Goal: Task Accomplishment & Management: Manage account settings

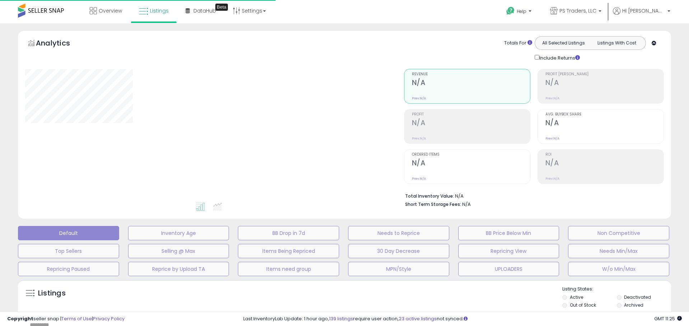
type input "**********"
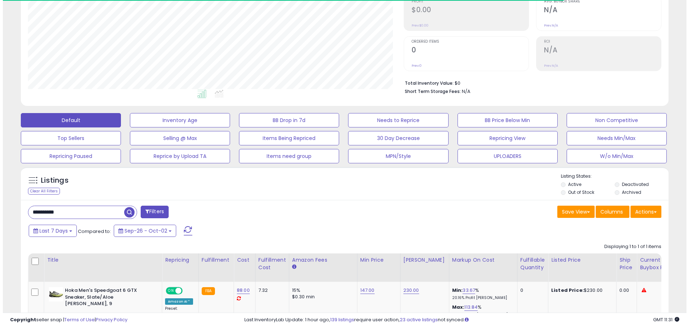
scroll to position [147, 376]
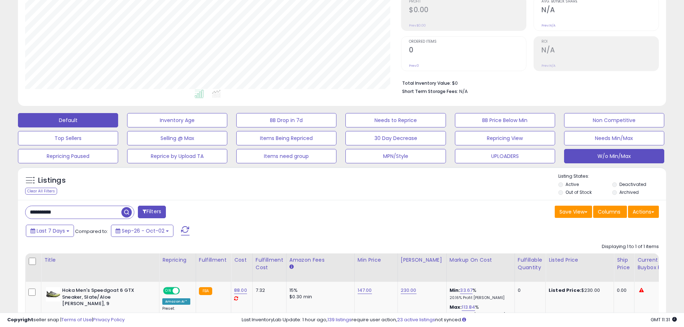
click at [618, 162] on button "W/o Min/Max" at bounding box center [614, 156] width 100 height 14
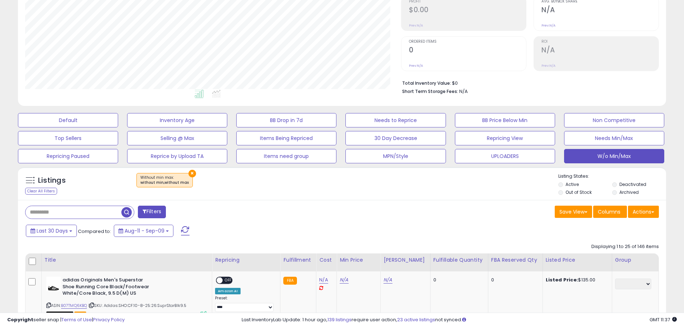
drag, startPoint x: 434, startPoint y: 249, endPoint x: 431, endPoint y: 230, distance: 19.3
click at [376, 219] on div "Save View Save As New View Columns Actions [GEOGRAPHIC_DATA]" at bounding box center [503, 213] width 322 height 14
click at [636, 210] on button "Actions" at bounding box center [643, 212] width 31 height 12
click at [648, 244] on link "Export Visible Columns" at bounding box center [614, 244] width 79 height 11
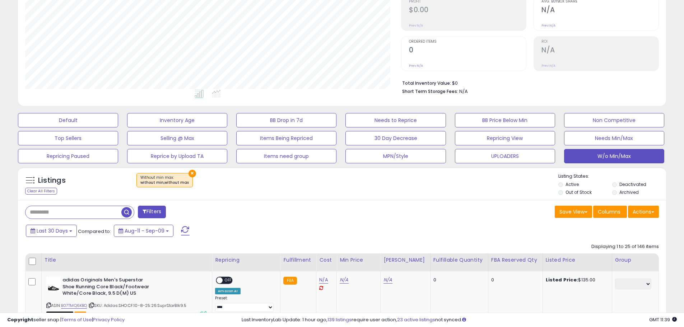
click at [467, 206] on div "Save View Save As New View Columns Actions [GEOGRAPHIC_DATA]" at bounding box center [503, 213] width 322 height 14
click at [646, 214] on button "Actions" at bounding box center [643, 212] width 31 height 12
click at [639, 239] on link "Export Visible Columns" at bounding box center [614, 244] width 79 height 11
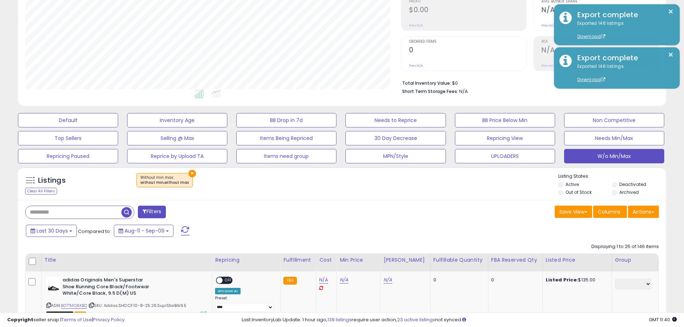
scroll to position [0, 0]
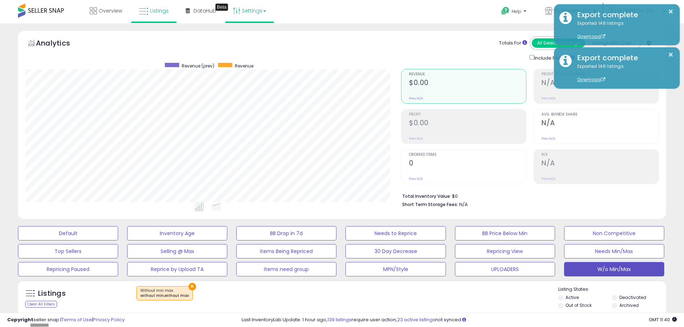
click at [253, 14] on link "Settings" at bounding box center [250, 11] width 44 height 22
click at [249, 36] on link "Store settings" at bounding box center [250, 36] width 32 height 7
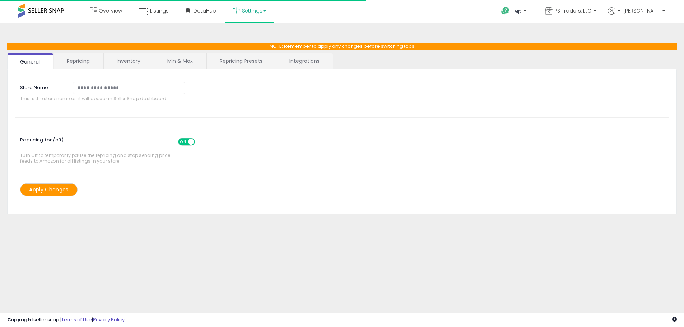
click at [248, 60] on link "Repricing Presets" at bounding box center [241, 60] width 69 height 15
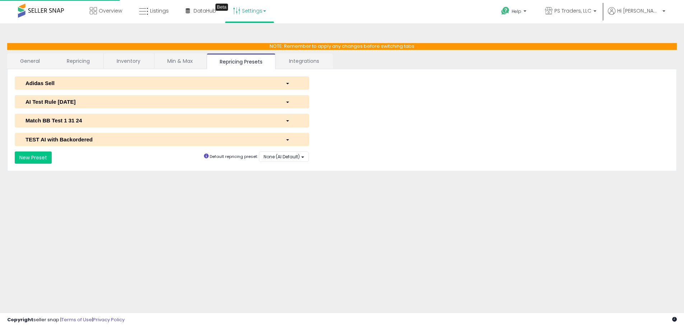
select select "*********"
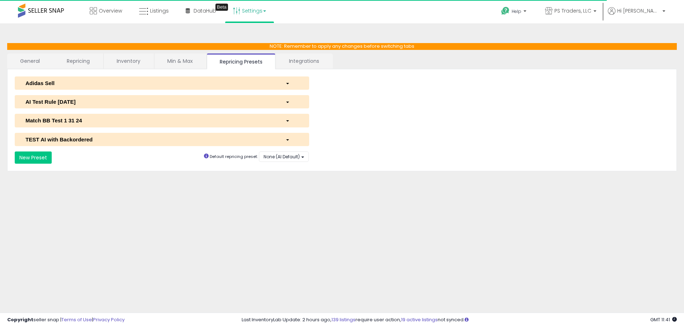
select select "**********"
select select "******"
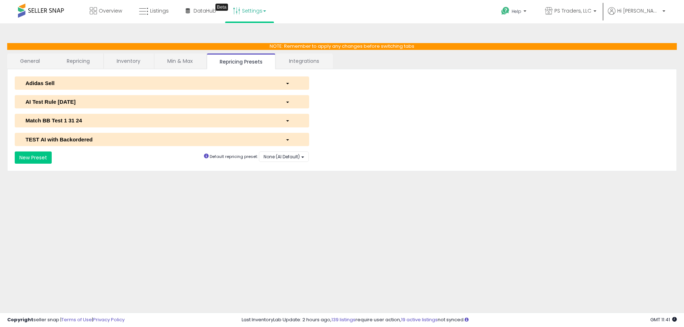
click at [96, 102] on div "AI Test Rule 2 12 2024" at bounding box center [150, 102] width 260 height 8
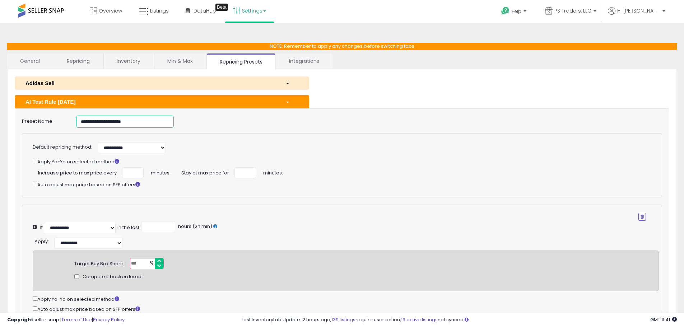
drag, startPoint x: 141, startPoint y: 121, endPoint x: -1, endPoint y: 124, distance: 141.8
click at [0, 124] on html "Unable to login Retrieving listings data.. has not yet accepted the Terms of Us…" at bounding box center [342, 163] width 684 height 327
click at [171, 18] on link "Listings" at bounding box center [154, 11] width 41 height 22
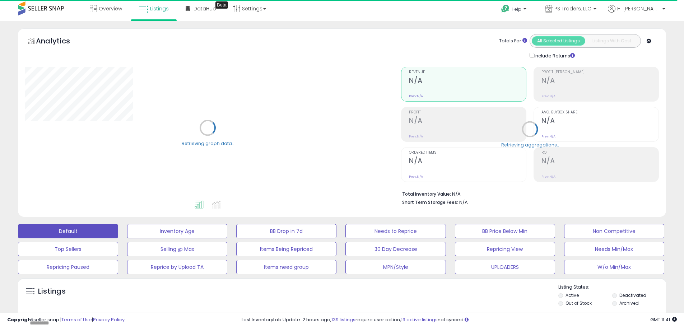
scroll to position [144, 0]
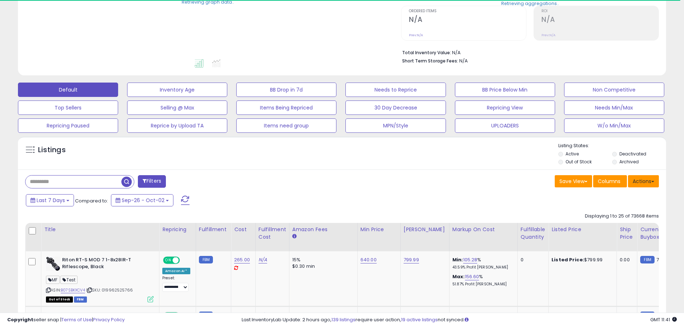
click at [646, 182] on button "Actions" at bounding box center [643, 181] width 31 height 12
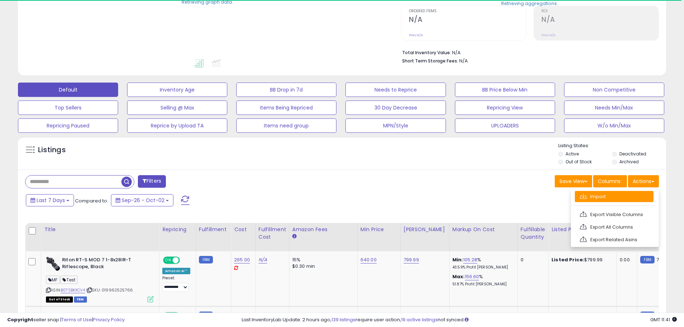
click at [629, 199] on link "Import" at bounding box center [614, 196] width 79 height 11
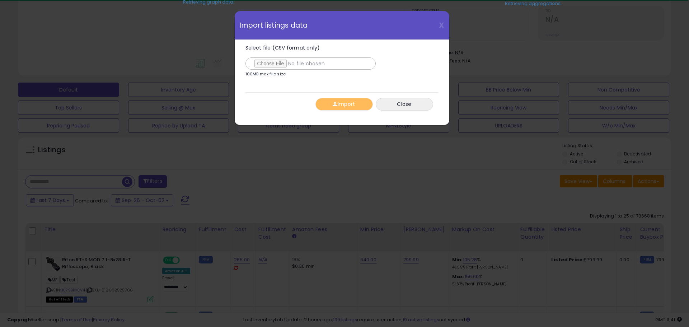
click at [284, 67] on input "Select file (CSV format only)" at bounding box center [311, 63] width 130 height 12
type input "**********"
click at [349, 102] on button "Import" at bounding box center [344, 104] width 57 height 13
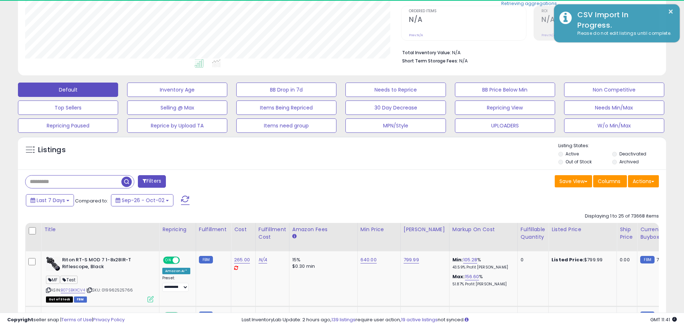
scroll to position [147, 376]
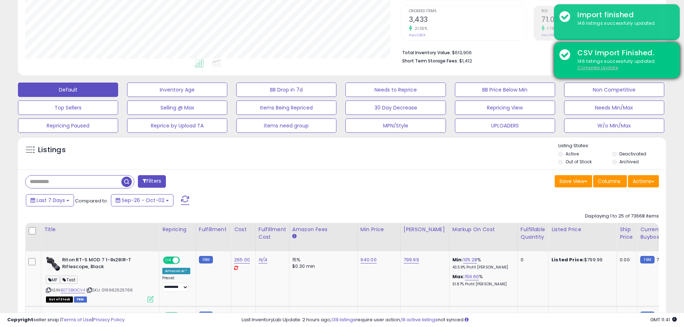
click at [596, 66] on u "Complete Update" at bounding box center [597, 68] width 41 height 6
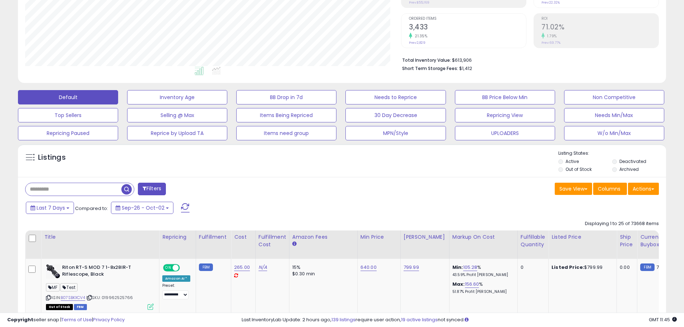
click at [360, 186] on div "Save View Save As New View Columns Actions [GEOGRAPHIC_DATA]" at bounding box center [503, 190] width 322 height 14
click at [121, 169] on div "Listings" at bounding box center [342, 162] width 648 height 24
click at [172, 150] on div "Listings" at bounding box center [342, 162] width 648 height 24
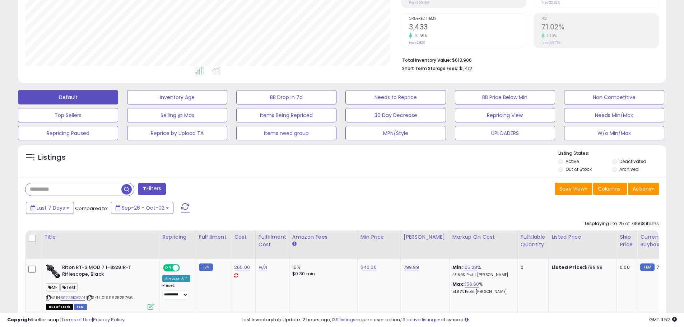
click at [360, 174] on div "Listings" at bounding box center [342, 162] width 648 height 24
click at [604, 138] on button "W/o Min/Max" at bounding box center [614, 133] width 100 height 14
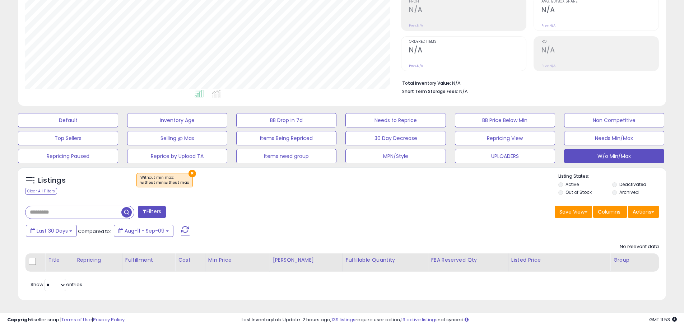
click at [438, 222] on div "Filters Save View Save As New View" at bounding box center [342, 250] width 648 height 100
click at [189, 229] on span at bounding box center [185, 230] width 9 height 9
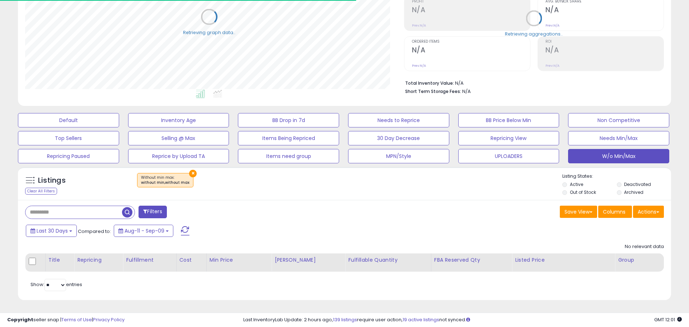
scroll to position [358906, 358678]
click at [191, 173] on button "×" at bounding box center [193, 174] width 8 height 8
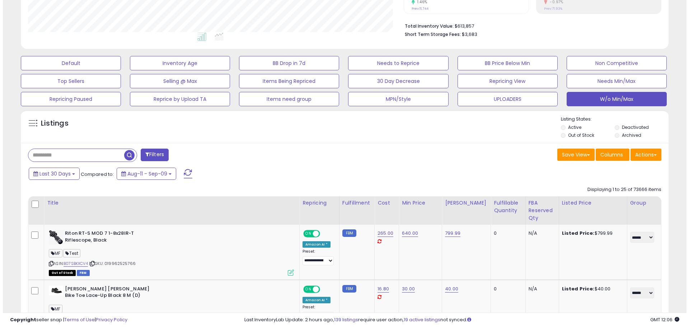
scroll to position [113, 0]
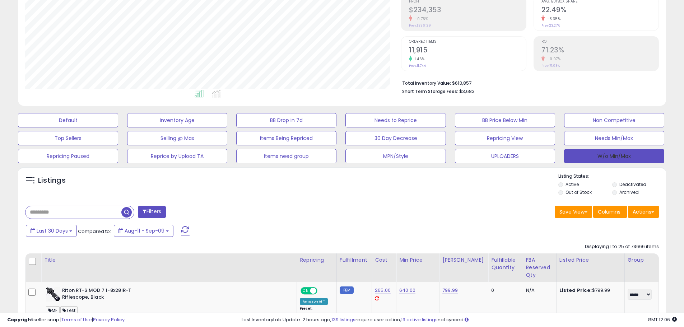
click at [628, 154] on button "W/o Min/Max" at bounding box center [614, 156] width 100 height 14
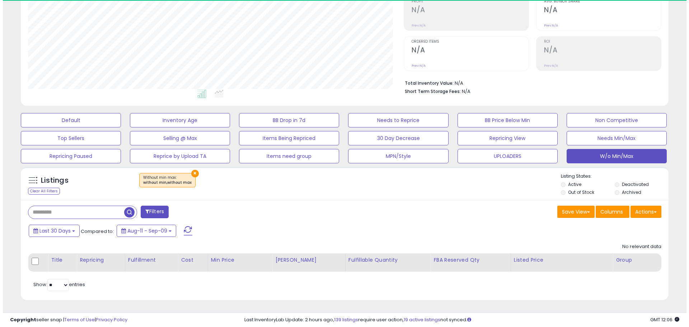
scroll to position [147, 376]
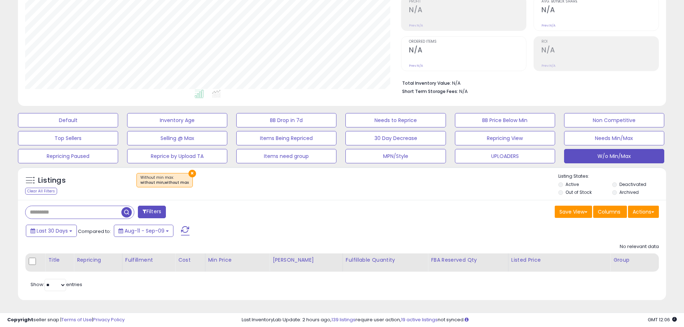
click at [187, 167] on div "Listings Clear All Filters × Without min max : without min,without max Listing …" at bounding box center [342, 183] width 648 height 33
click at [190, 175] on button "×" at bounding box center [193, 174] width 8 height 8
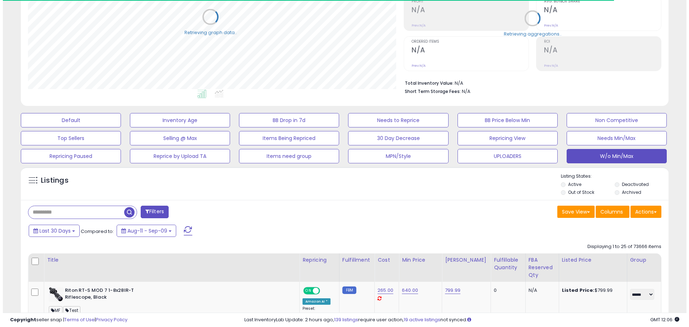
scroll to position [358906, 358678]
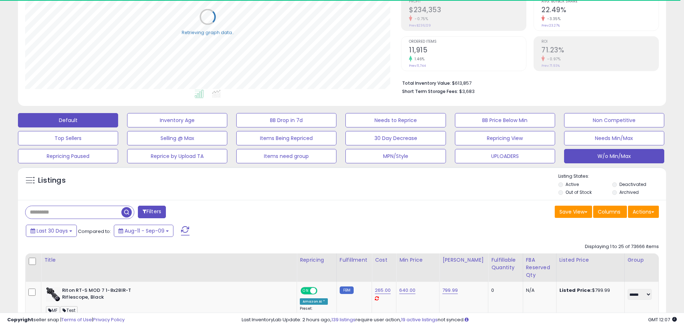
click at [96, 118] on button "Default" at bounding box center [68, 120] width 100 height 14
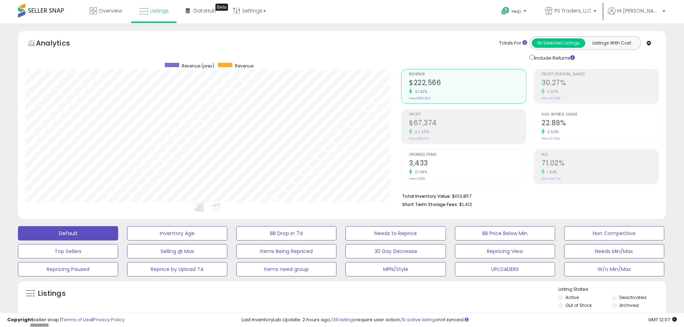
scroll to position [147, 376]
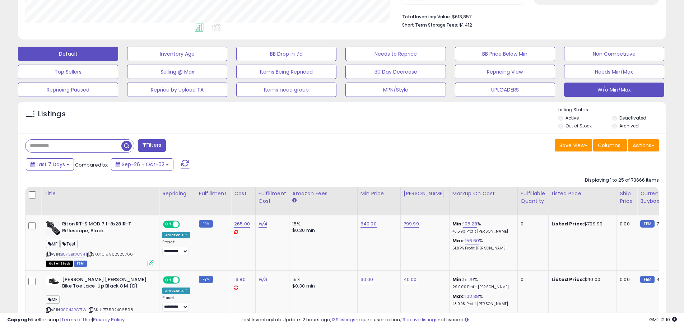
click at [590, 90] on button "W/o Min/Max" at bounding box center [614, 90] width 100 height 14
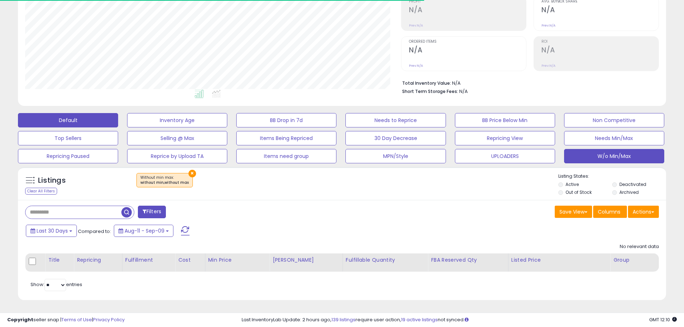
click at [80, 117] on button "Default" at bounding box center [68, 120] width 100 height 14
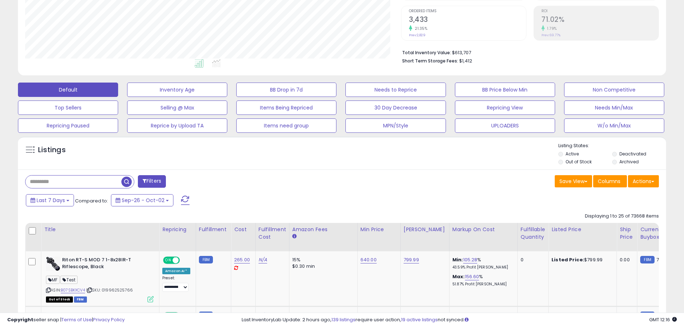
scroll to position [180, 0]
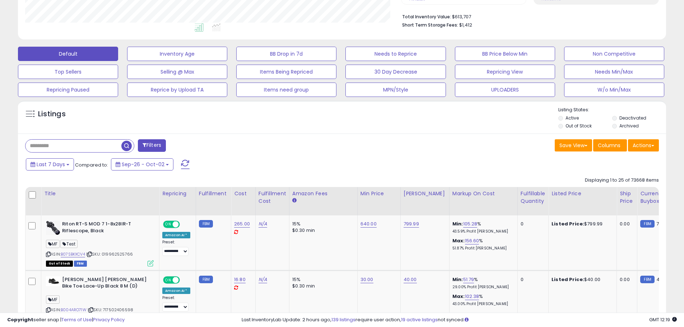
click at [634, 91] on button "W/o Min/Max" at bounding box center [614, 90] width 100 height 14
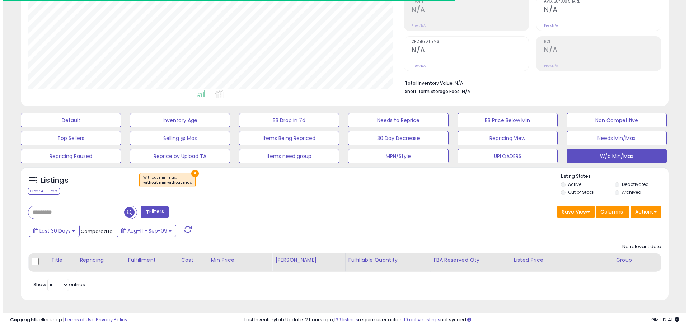
scroll to position [147, 376]
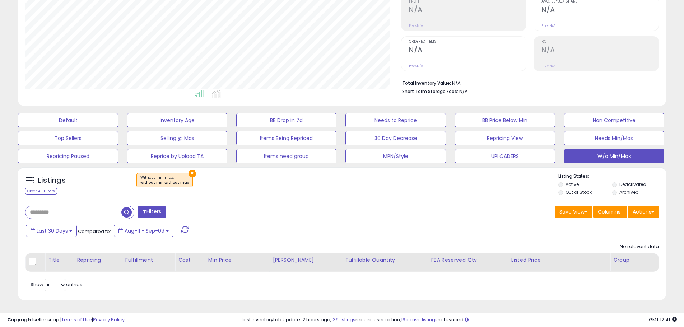
click at [184, 171] on div "Listings Clear All Filters × Without min max : without min,without max Listing …" at bounding box center [342, 183] width 648 height 33
click at [189, 171] on button "×" at bounding box center [193, 174] width 8 height 8
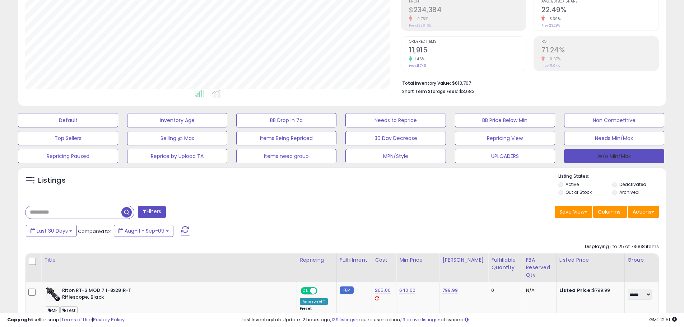
click at [582, 159] on button "W/o Min/Max" at bounding box center [614, 156] width 100 height 14
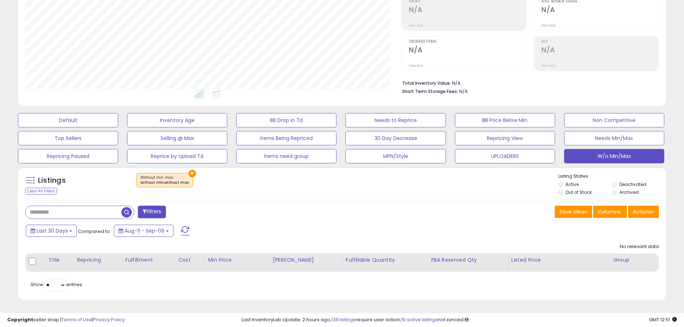
click at [189, 174] on button "×" at bounding box center [193, 174] width 8 height 8
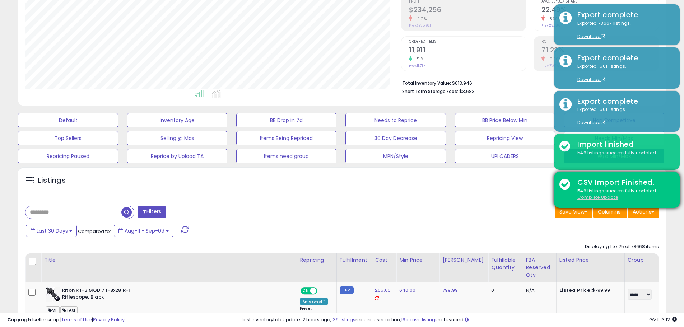
click at [610, 199] on u "Complete Update" at bounding box center [597, 197] width 41 height 6
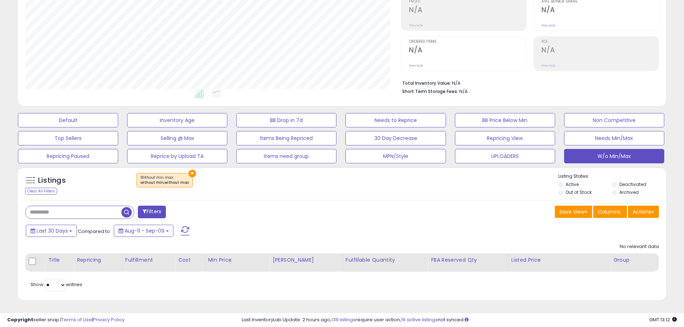
click at [192, 173] on button "×" at bounding box center [193, 174] width 8 height 8
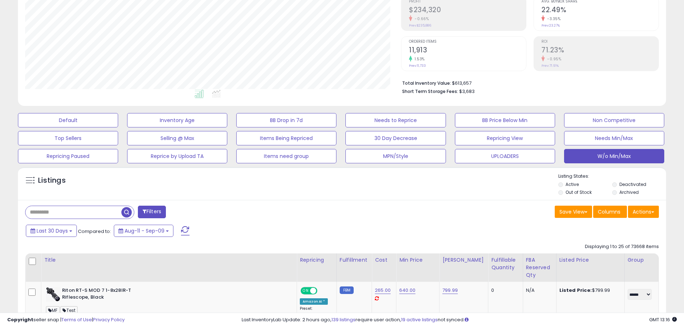
click at [144, 177] on div "Listings" at bounding box center [342, 185] width 648 height 24
click at [165, 185] on div "Listings" at bounding box center [342, 185] width 648 height 24
click at [176, 192] on div "Listings" at bounding box center [342, 185] width 648 height 24
click at [386, 213] on div "Save View Save As New View Update Current View Columns Actions Import Export Vi…" at bounding box center [503, 213] width 322 height 14
